Goal: Information Seeking & Learning: Learn about a topic

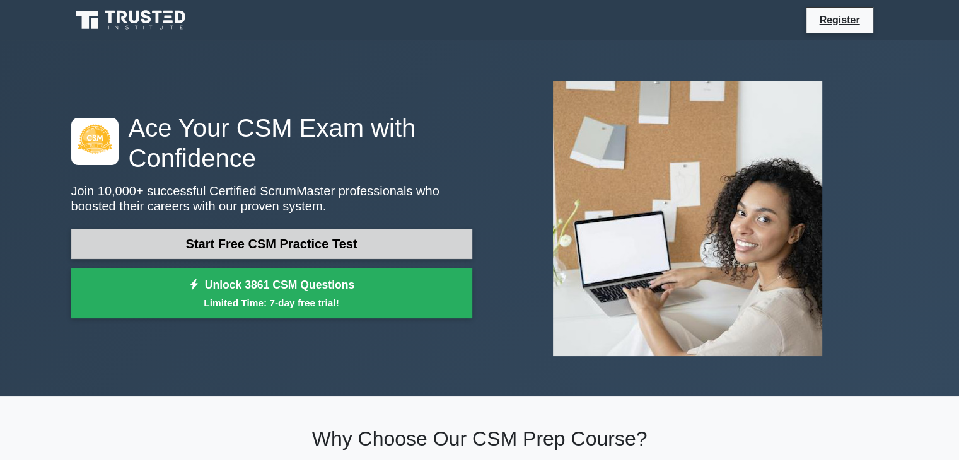
click at [294, 242] on link "Start Free CSM Practice Test" at bounding box center [271, 244] width 401 height 30
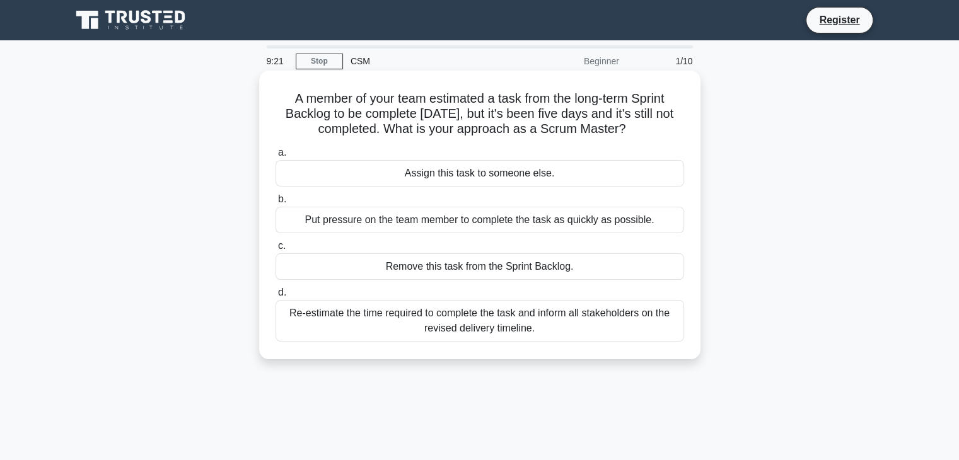
click at [372, 325] on div "Re-estimate the time required to complete the task and inform all stakeholders …" at bounding box center [480, 321] width 409 height 42
click at [276, 297] on input "d. Re-estimate the time required to complete the task and inform all stakeholde…" at bounding box center [276, 293] width 0 height 8
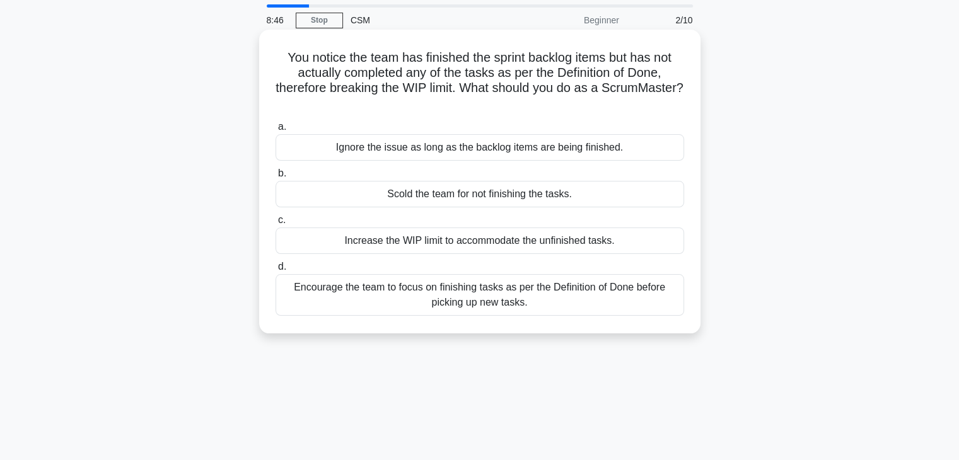
scroll to position [63, 0]
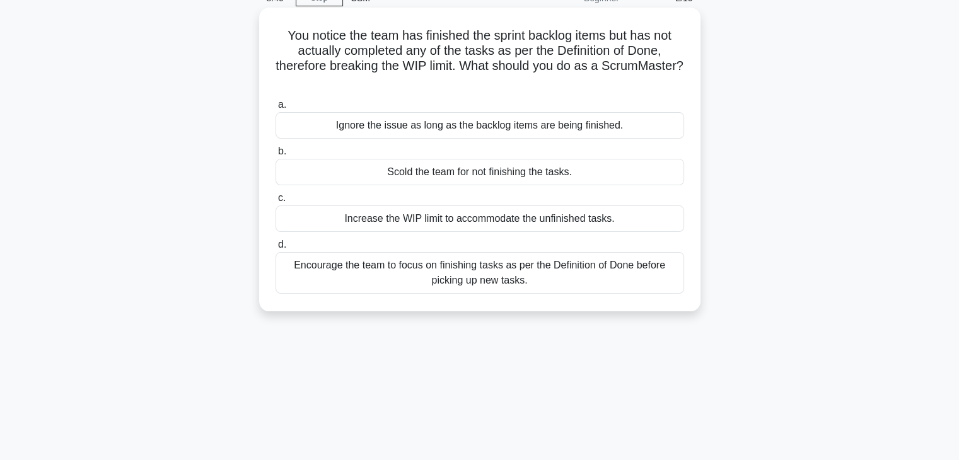
click at [437, 276] on div "Encourage the team to focus on finishing tasks as per the Definition of Done be…" at bounding box center [480, 273] width 409 height 42
click at [276, 249] on input "d. Encourage the team to focus on finishing tasks as per the Definition of Done…" at bounding box center [276, 245] width 0 height 8
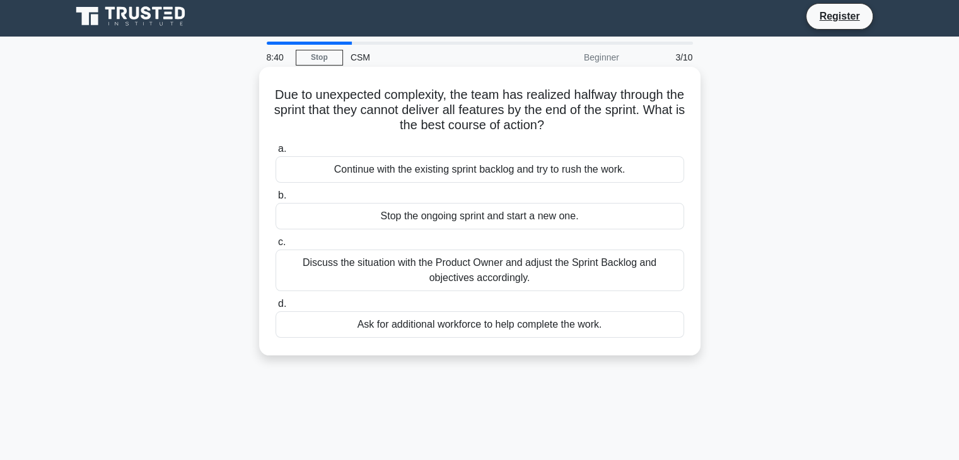
scroll to position [0, 0]
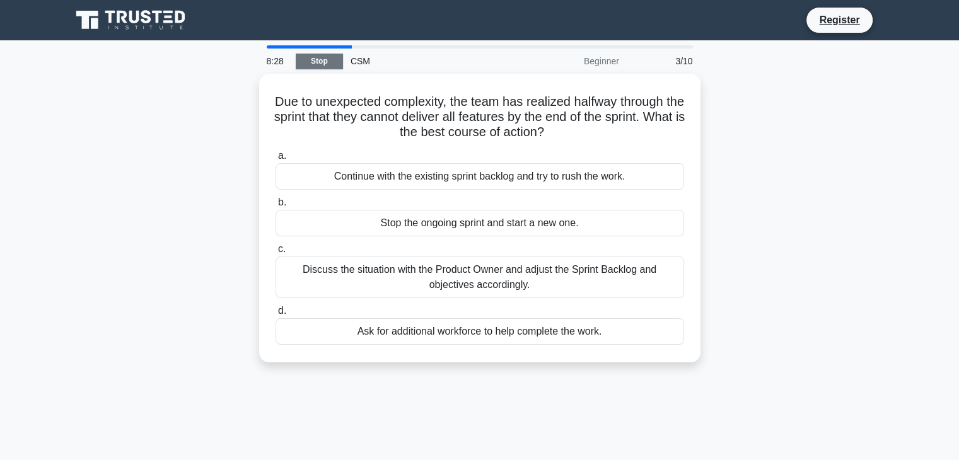
click at [313, 60] on link "Stop" at bounding box center [319, 62] width 47 height 16
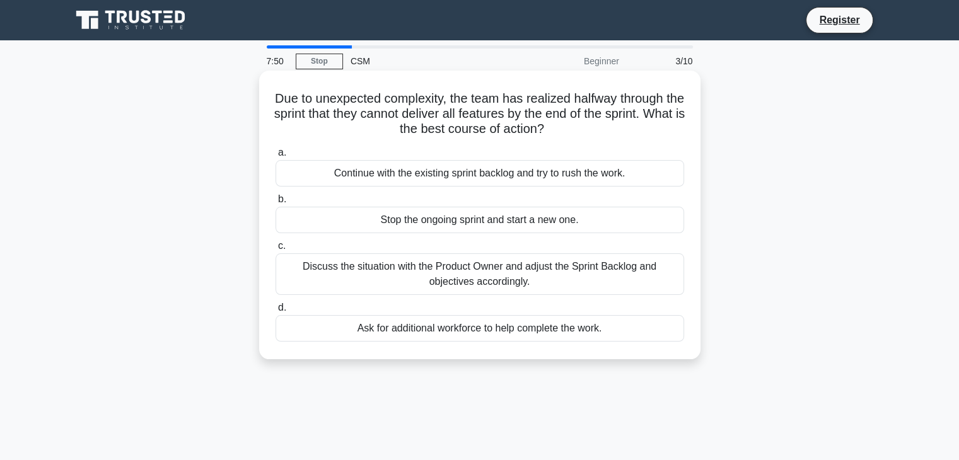
click at [458, 271] on div "Discuss the situation with the Product Owner and adjust the Sprint Backlog and …" at bounding box center [480, 275] width 409 height 42
click at [276, 250] on input "c. Discuss the situation with the Product Owner and adjust the Sprint Backlog a…" at bounding box center [276, 246] width 0 height 8
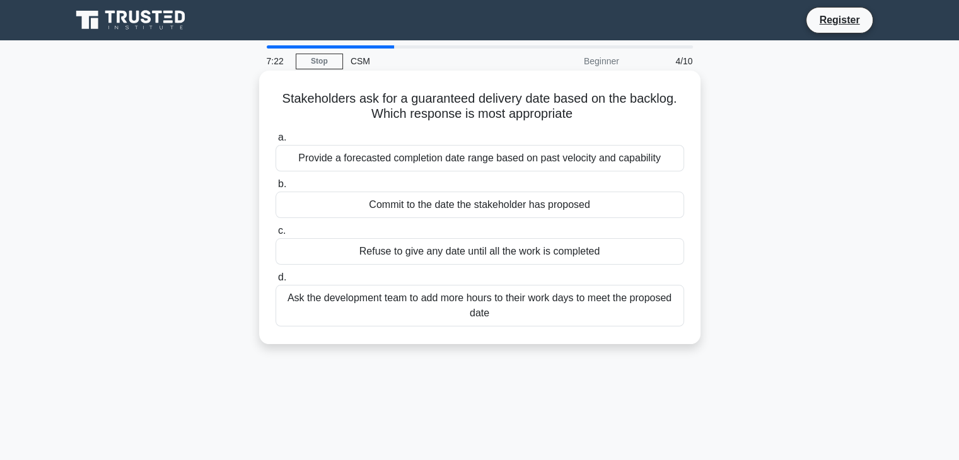
click at [363, 315] on div "Ask the development team to add more hours to their work days to meet the propo…" at bounding box center [480, 306] width 409 height 42
click at [276, 282] on input "d. Ask the development team to add more hours to their work days to meet the pr…" at bounding box center [276, 278] width 0 height 8
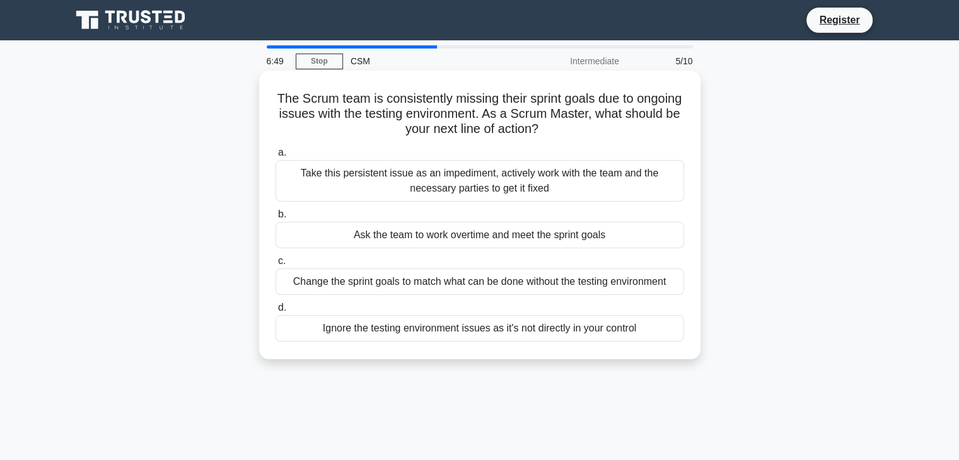
click at [450, 187] on div "Take this persistent issue as an impediment, actively work with the team and th…" at bounding box center [480, 181] width 409 height 42
click at [276, 157] on input "a. Take this persistent issue as an impediment, actively work with the team and…" at bounding box center [276, 153] width 0 height 8
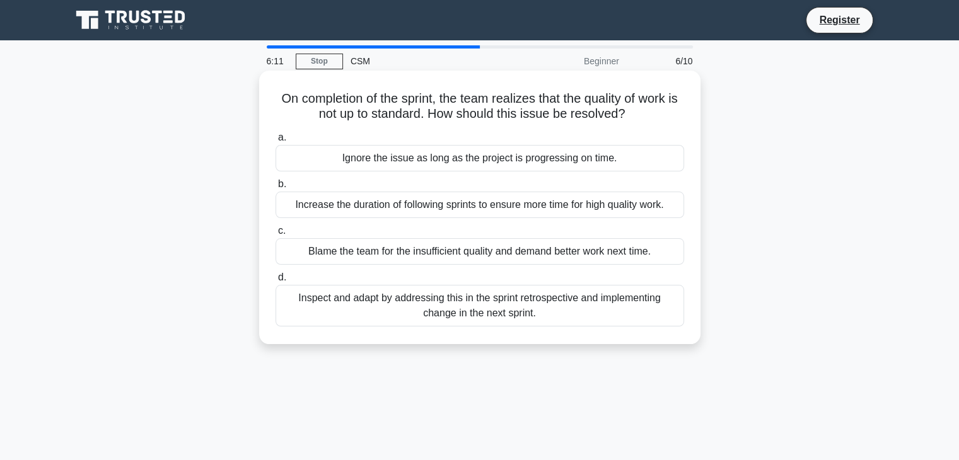
click at [406, 310] on div "Inspect and adapt by addressing this in the sprint retrospective and implementi…" at bounding box center [480, 306] width 409 height 42
click at [276, 282] on input "d. Inspect and adapt by addressing this in the sprint retrospective and impleme…" at bounding box center [276, 278] width 0 height 8
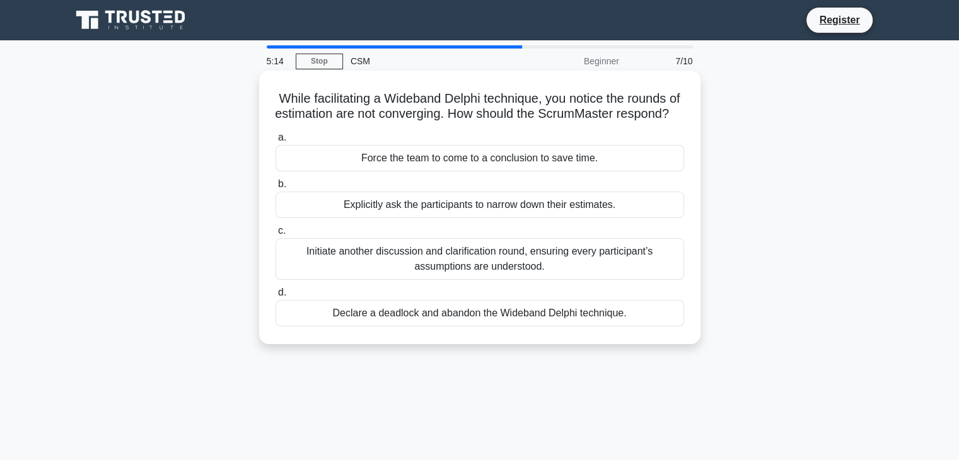
click at [493, 278] on div "Initiate another discussion and clarification round, ensuring every participant…" at bounding box center [480, 259] width 409 height 42
click at [276, 235] on input "c. Initiate another discussion and clarification round, ensuring every particip…" at bounding box center [276, 231] width 0 height 8
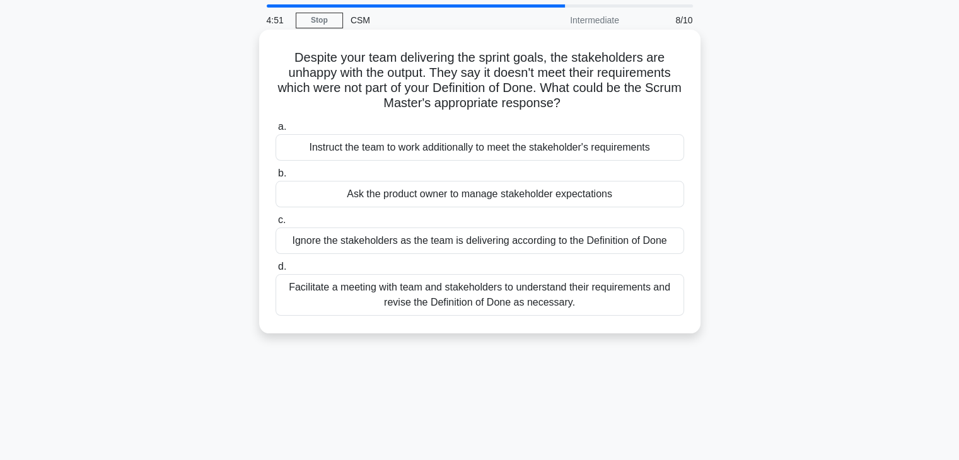
scroll to position [63, 0]
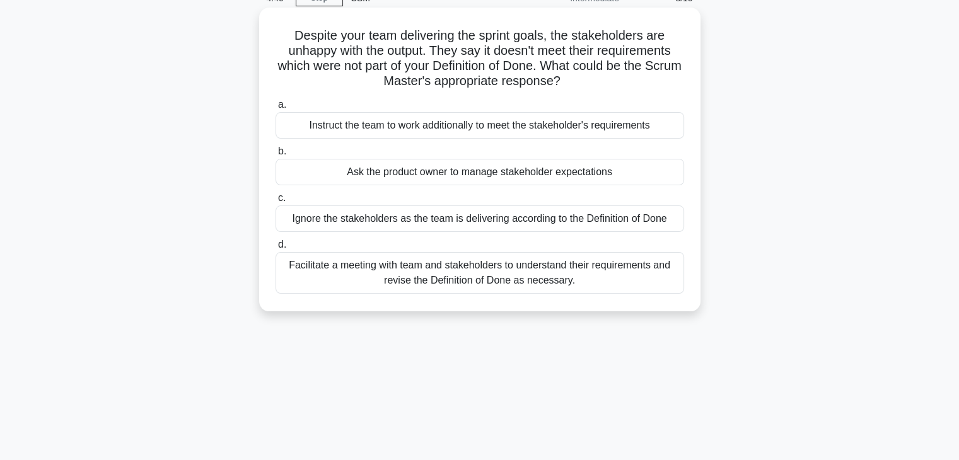
click at [467, 273] on div "Facilitate a meeting with team and stakeholders to understand their requirement…" at bounding box center [480, 273] width 409 height 42
click at [276, 249] on input "d. Facilitate a meeting with team and stakeholders to understand their requirem…" at bounding box center [276, 245] width 0 height 8
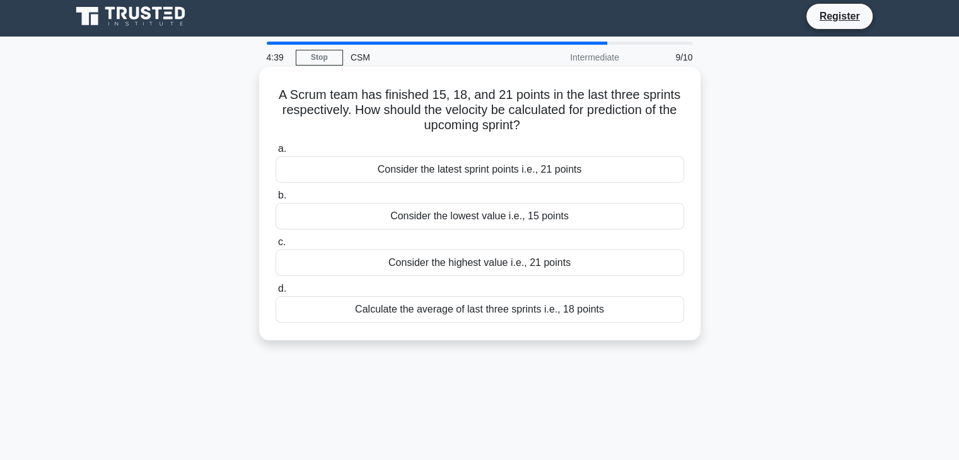
scroll to position [0, 0]
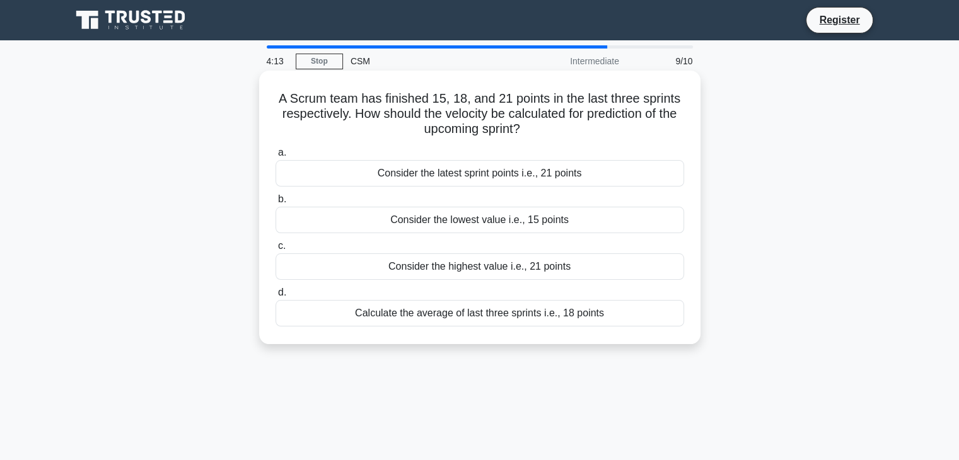
click at [436, 313] on div "Calculate the average of last three sprints i.e., 18 points" at bounding box center [480, 313] width 409 height 26
click at [276, 297] on input "d. Calculate the average of last three sprints i.e., 18 points" at bounding box center [276, 293] width 0 height 8
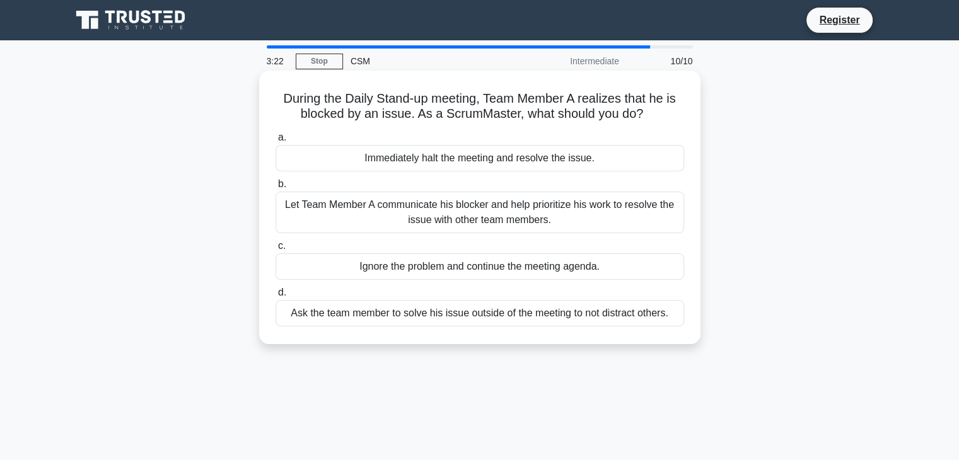
click at [511, 218] on div "Let Team Member A communicate his blocker and help prioritize his work to resol…" at bounding box center [480, 213] width 409 height 42
click at [276, 189] on input "b. Let Team Member A communicate his blocker and help prioritize his work to re…" at bounding box center [276, 184] width 0 height 8
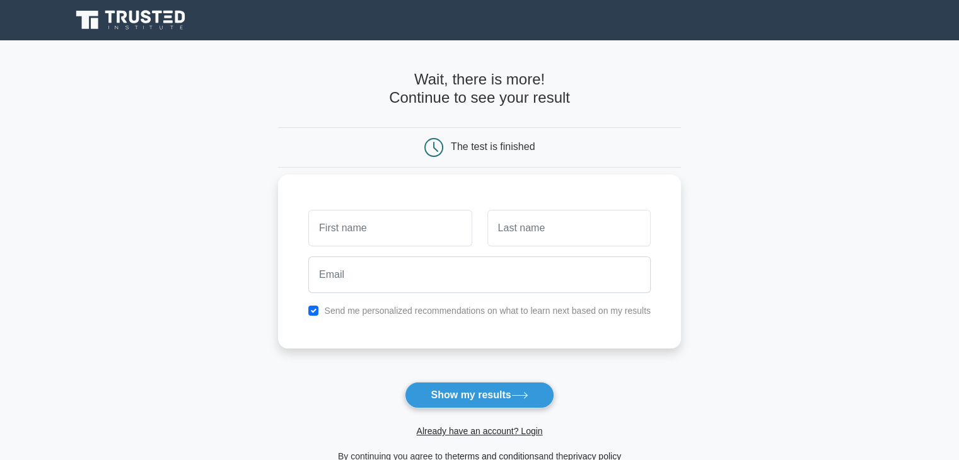
click at [436, 228] on input "text" at bounding box center [389, 228] width 163 height 37
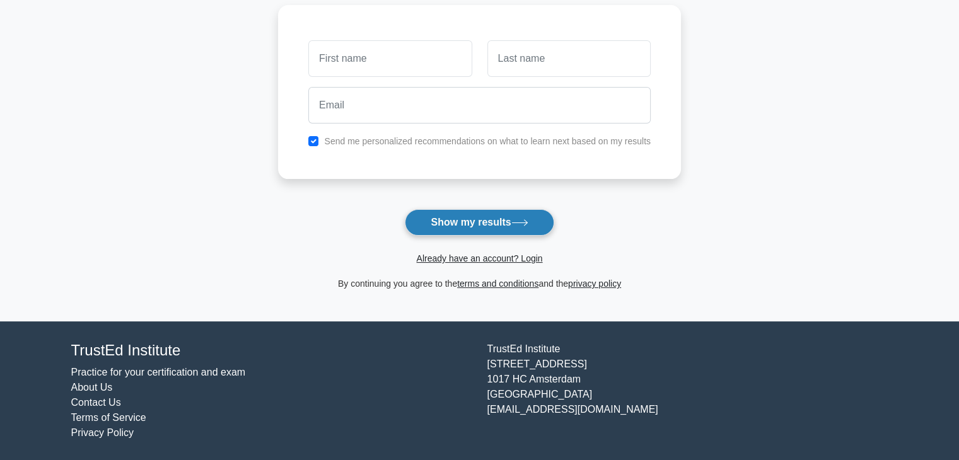
click at [491, 223] on button "Show my results" at bounding box center [479, 222] width 149 height 26
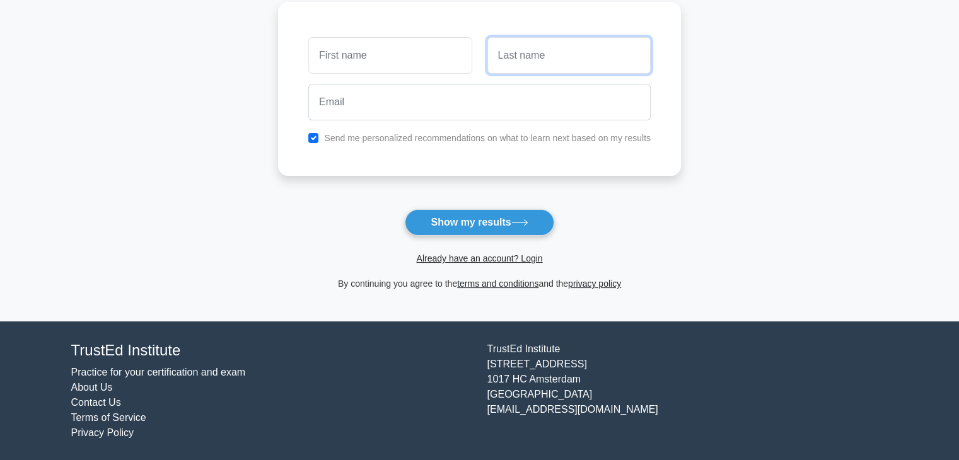
click at [501, 53] on input "text" at bounding box center [569, 55] width 163 height 37
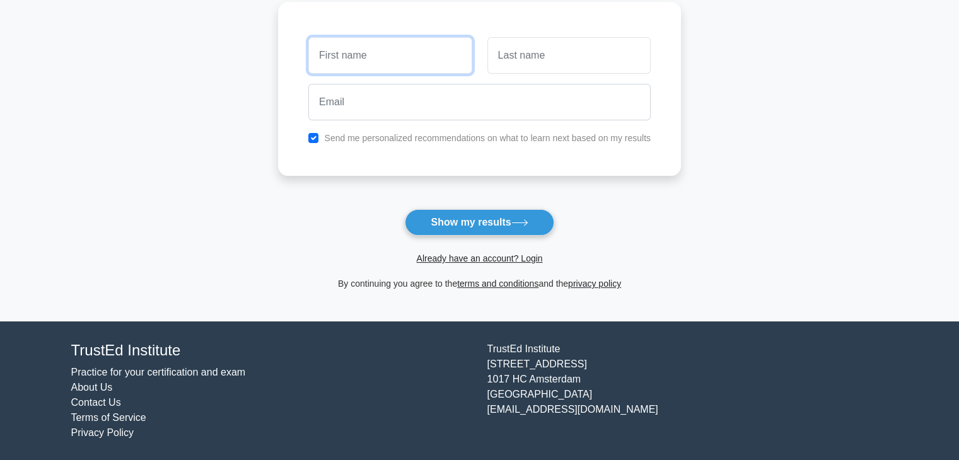
click at [429, 56] on input "text" at bounding box center [389, 55] width 163 height 37
type input "Sunil"
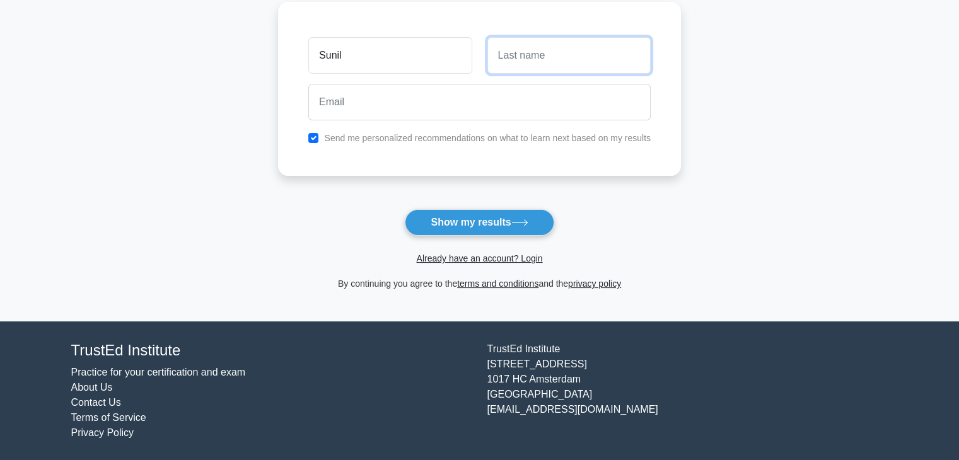
click at [565, 62] on input "text" at bounding box center [569, 55] width 163 height 37
type input "Sajjanshetty"
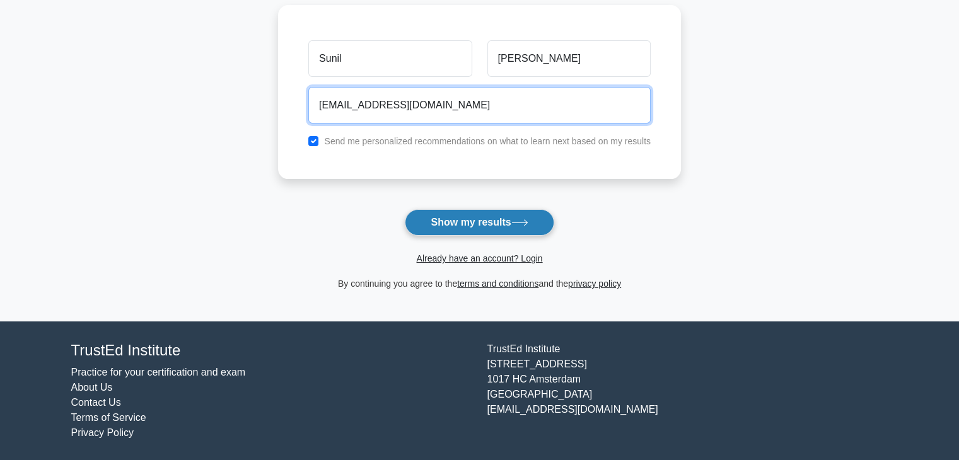
type input "Sunilsajjanshetty69@gmail.com"
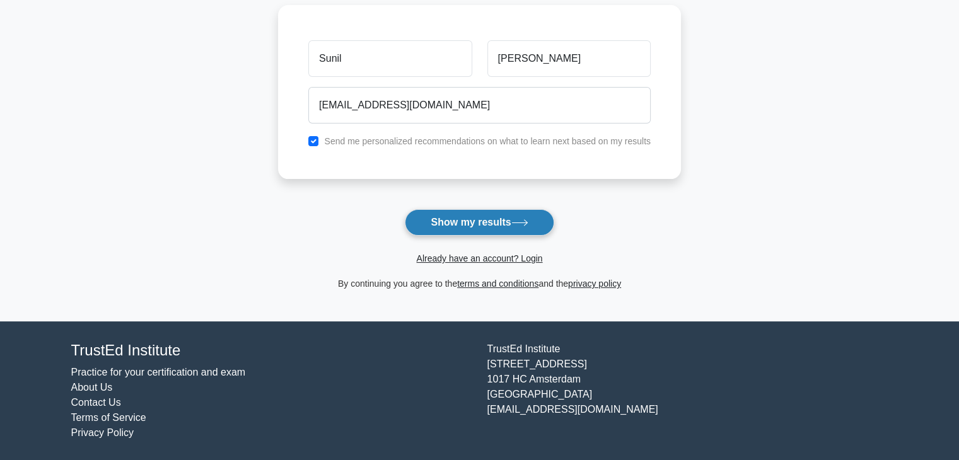
click at [469, 220] on button "Show my results" at bounding box center [479, 222] width 149 height 26
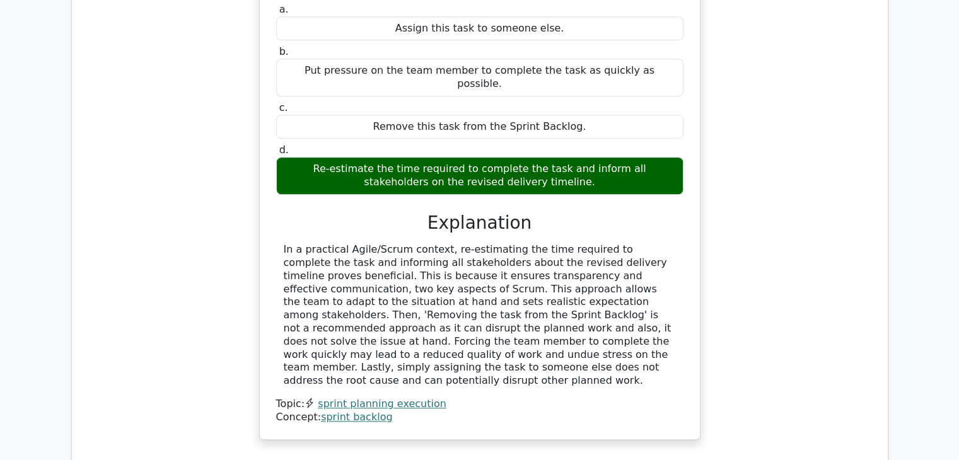
scroll to position [1072, 0]
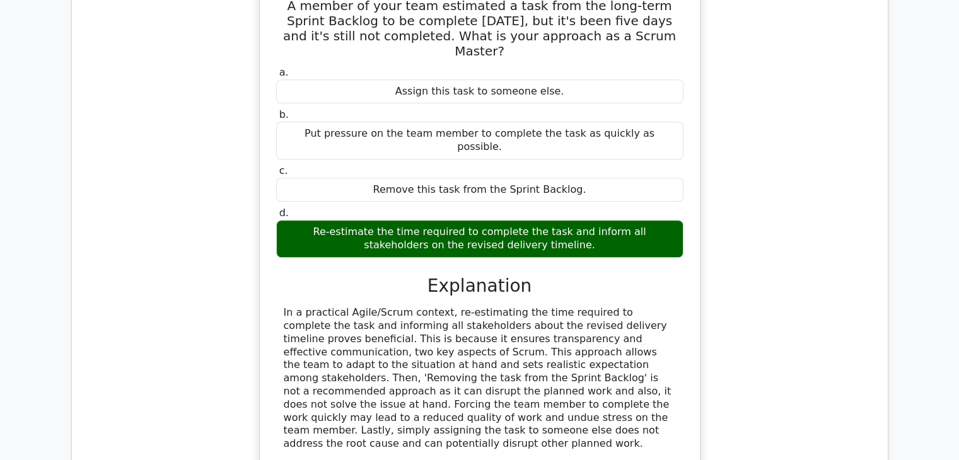
click at [373, 220] on div "Re-estimate the time required to complete the task and inform all stakeholders …" at bounding box center [479, 239] width 407 height 38
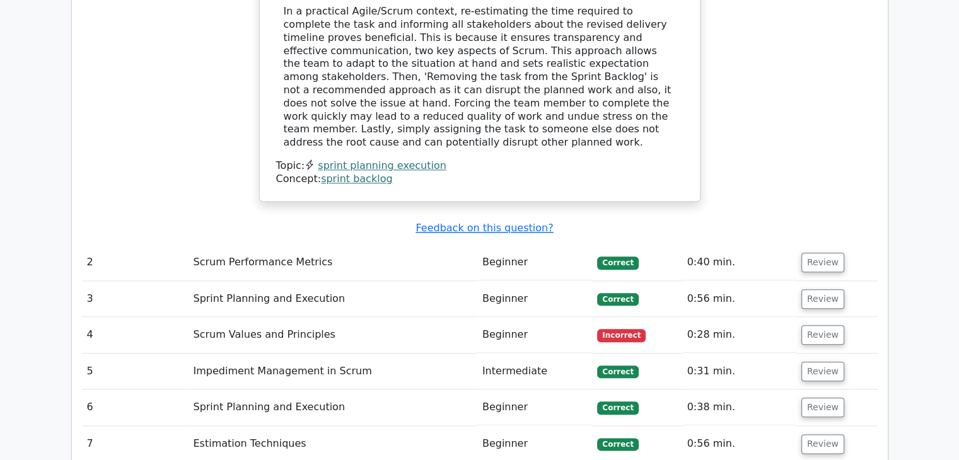
scroll to position [1388, 0]
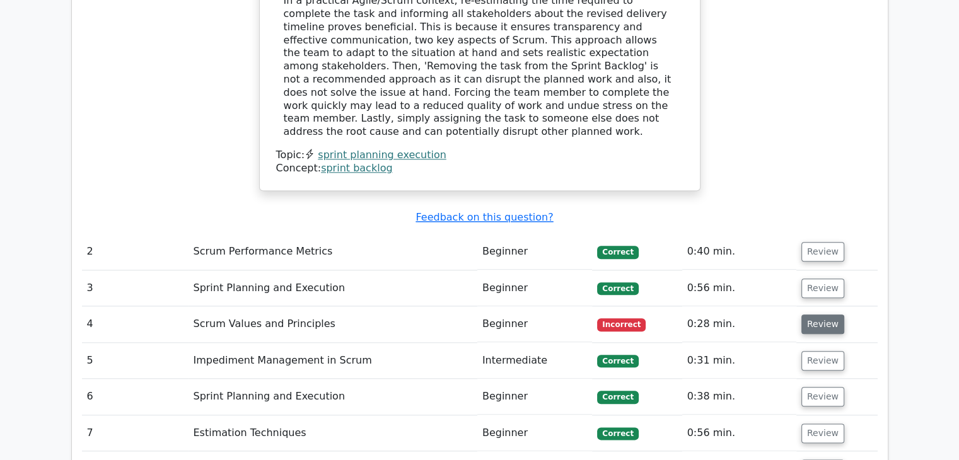
click at [825, 315] on button "Review" at bounding box center [823, 325] width 43 height 20
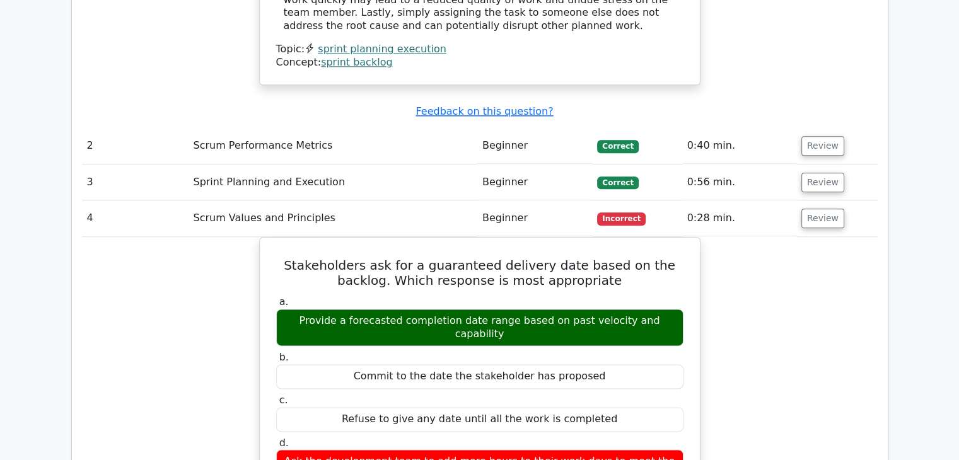
scroll to position [1514, 0]
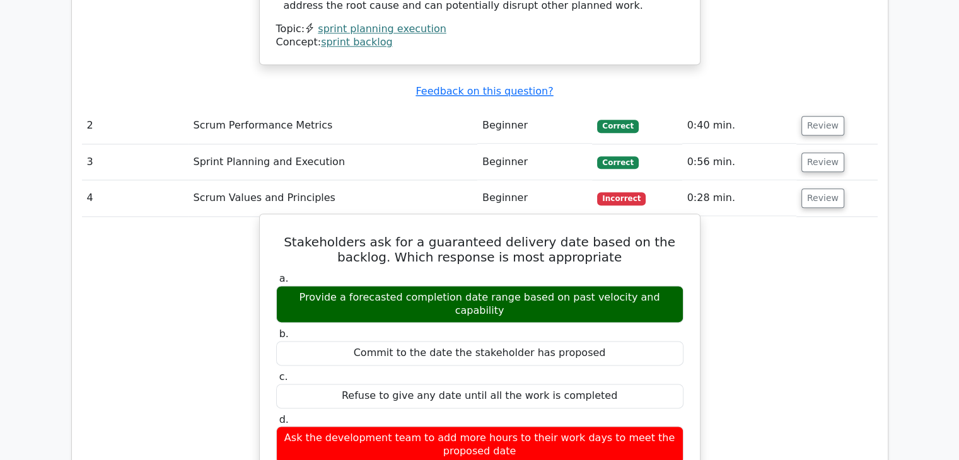
drag, startPoint x: 671, startPoint y: 221, endPoint x: 300, endPoint y: 223, distance: 371.5
click at [288, 286] on div "Provide a forecasted completion date range based on past velocity and capability" at bounding box center [479, 305] width 407 height 38
copy div "Provide a forecasted completion date range based on past velocity and capability"
